Goal: Task Accomplishment & Management: Use online tool/utility

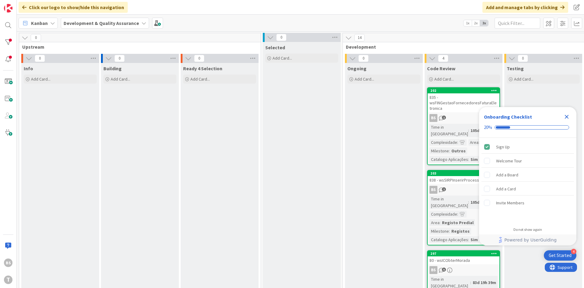
click at [565, 119] on icon "Close Checklist" at bounding box center [567, 117] width 4 height 4
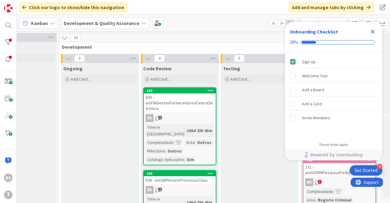
scroll to position [0, 309]
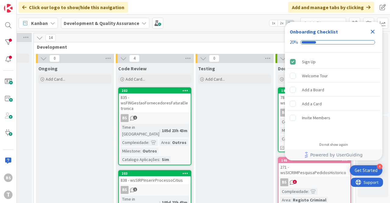
click at [373, 34] on icon "Close Checklist" at bounding box center [372, 31] width 7 height 7
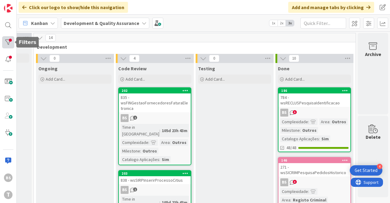
click at [11, 43] on div at bounding box center [8, 42] width 12 height 12
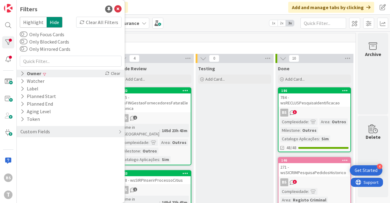
click at [37, 73] on div "Owner" at bounding box center [31, 74] width 22 height 8
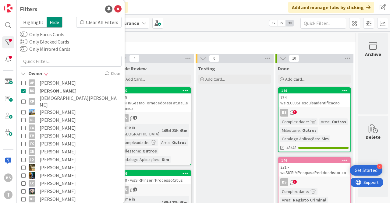
click at [40, 89] on span "[PERSON_NAME]" at bounding box center [58, 91] width 37 height 8
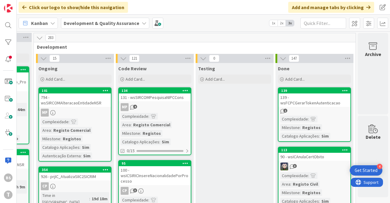
click at [201, 59] on icon at bounding box center [203, 58] width 7 height 7
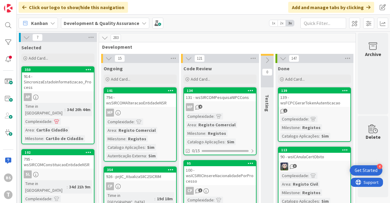
click at [269, 61] on icon at bounding box center [267, 60] width 7 height 7
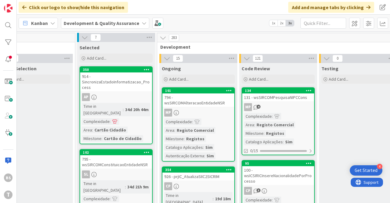
scroll to position [0, 189]
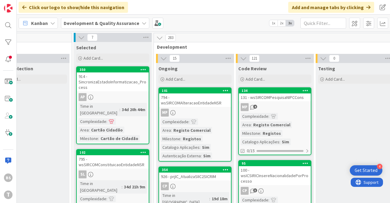
click at [159, 37] on icon at bounding box center [159, 37] width 7 height 7
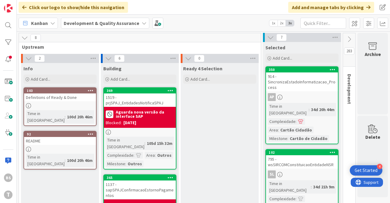
click at [24, 37] on icon at bounding box center [24, 37] width 7 height 7
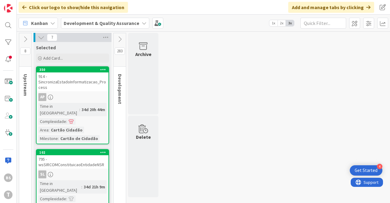
click at [28, 39] on icon at bounding box center [25, 39] width 7 height 7
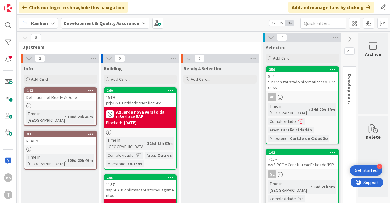
click at [346, 44] on div "283" at bounding box center [349, 49] width 12 height 33
click at [347, 38] on icon at bounding box center [349, 39] width 7 height 7
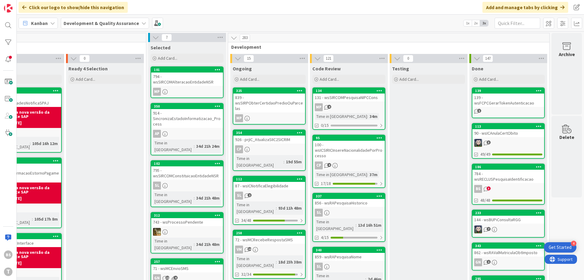
scroll to position [0, 114]
